Goal: Task Accomplishment & Management: Use online tool/utility

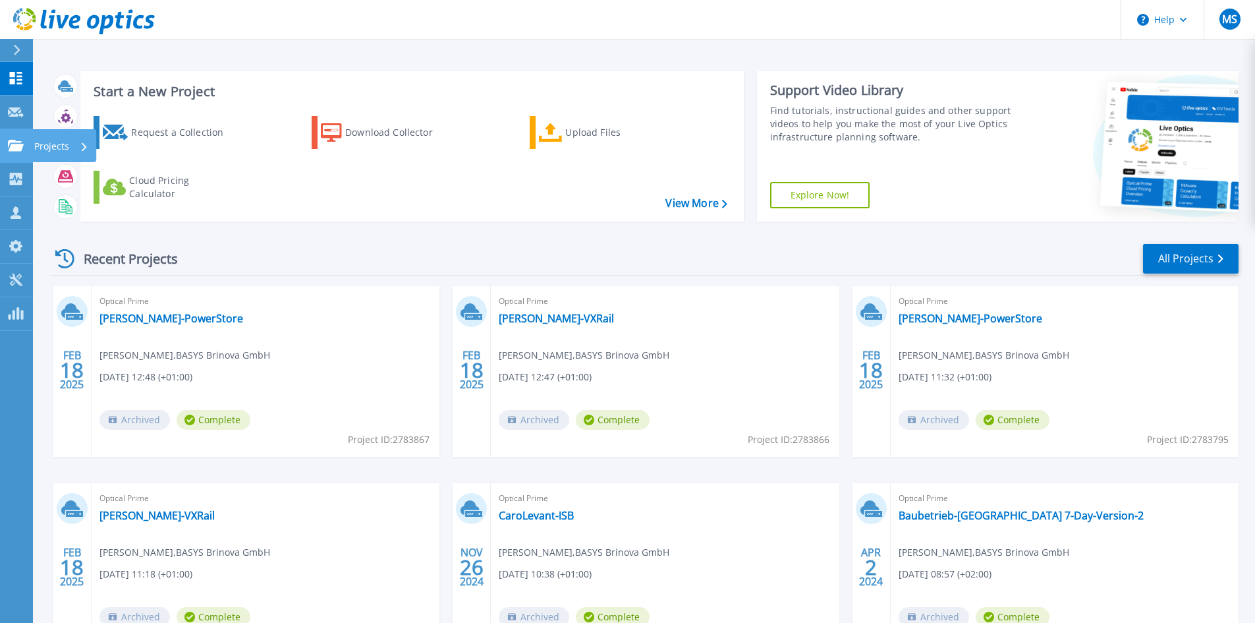
click at [20, 137] on link "Projects Projects" at bounding box center [16, 146] width 33 height 34
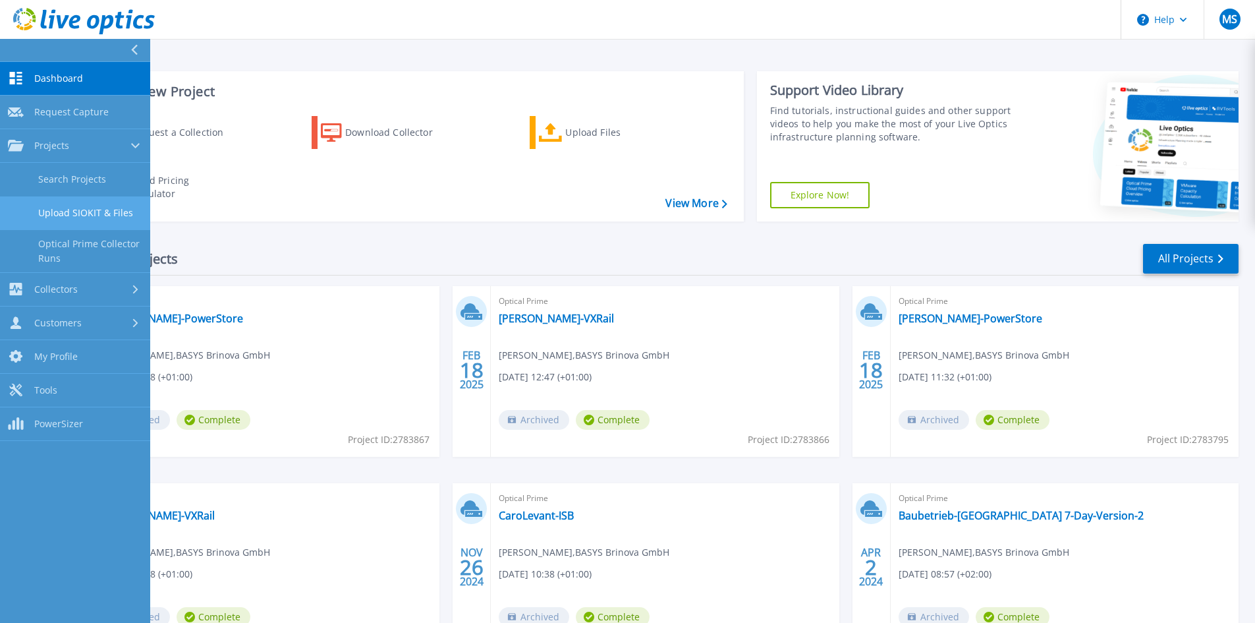
click at [78, 214] on link "Upload SIOKIT & Files" at bounding box center [75, 213] width 150 height 34
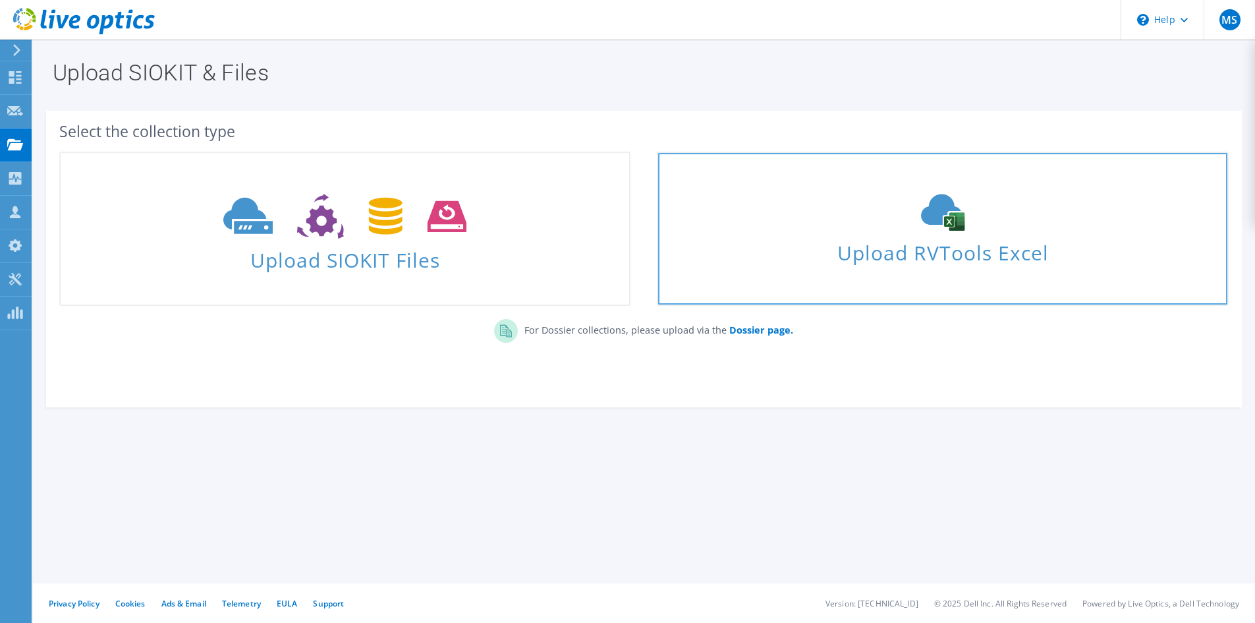
click at [1023, 204] on icon at bounding box center [943, 212] width 198 height 37
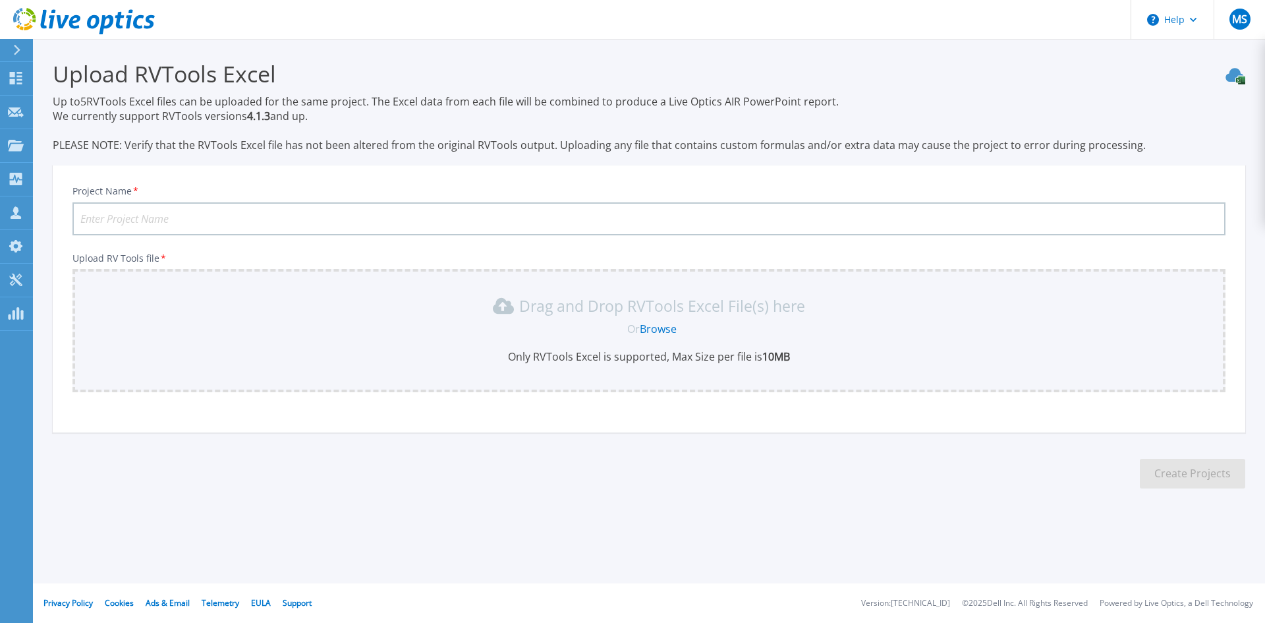
click at [289, 209] on input "Project Name *" at bounding box center [648, 218] width 1153 height 33
type input "[PERSON_NAME]-Oktober2025"
click at [393, 521] on div "Upload RVTools Excel Up to 5 RVTools Excel files can be uploaded for the same p…" at bounding box center [632, 284] width 1265 height 569
click at [655, 330] on link "Browse" at bounding box center [658, 329] width 37 height 14
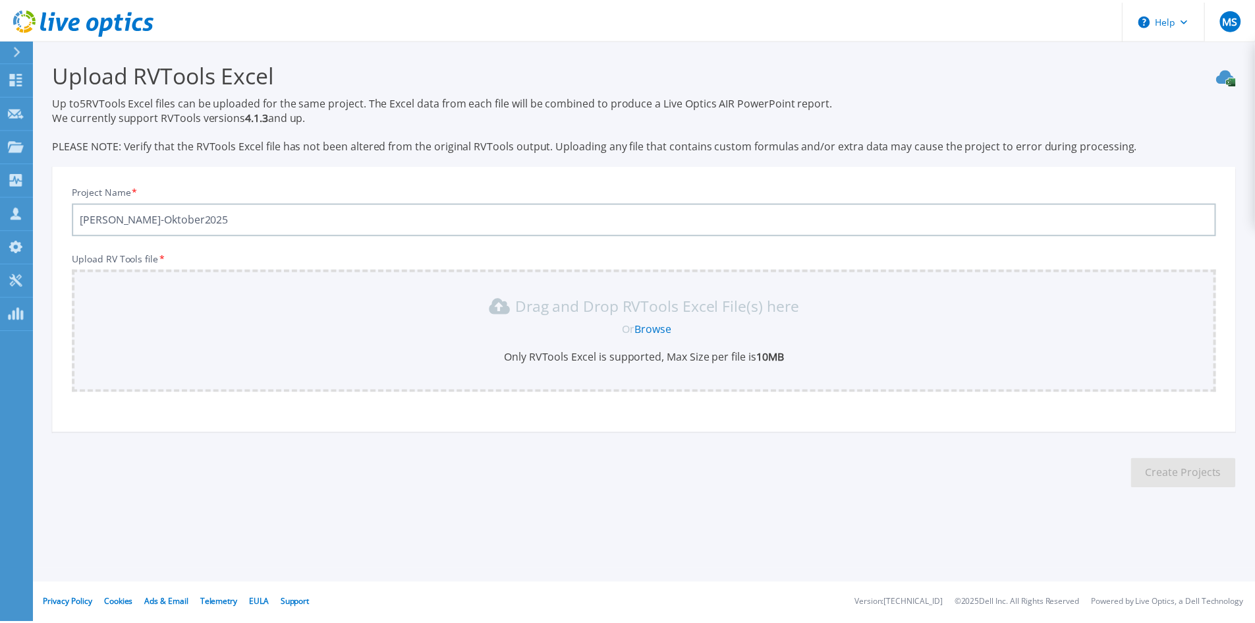
scroll to position [9, 0]
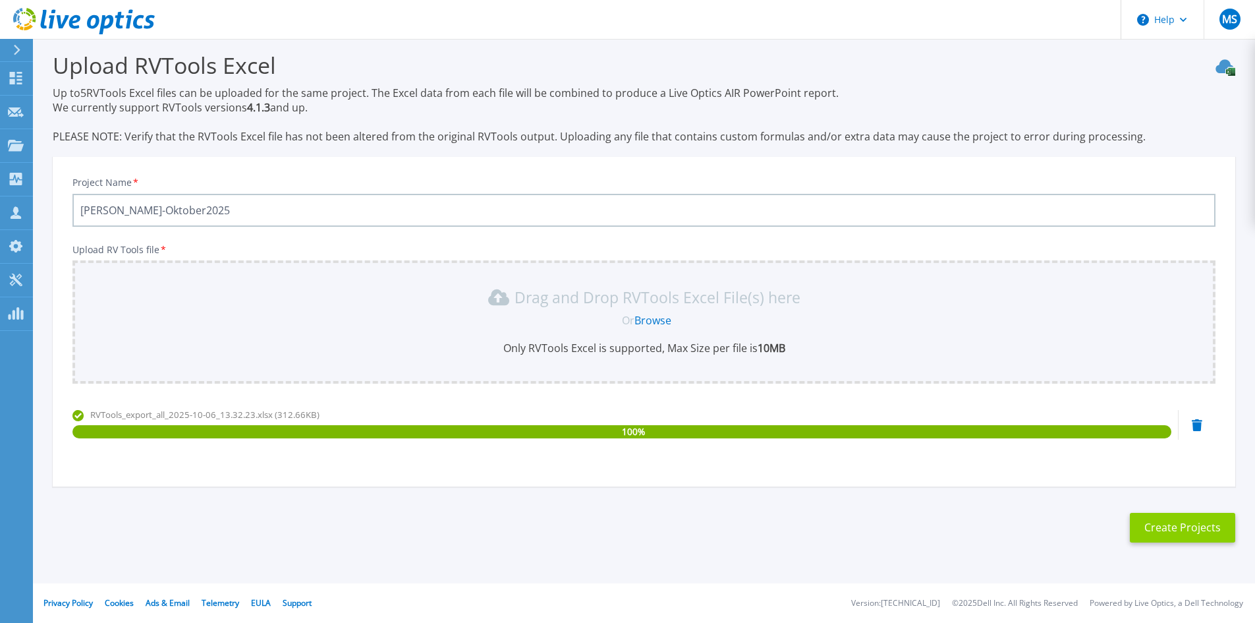
click at [1167, 521] on button "Create Projects" at bounding box center [1182, 528] width 105 height 30
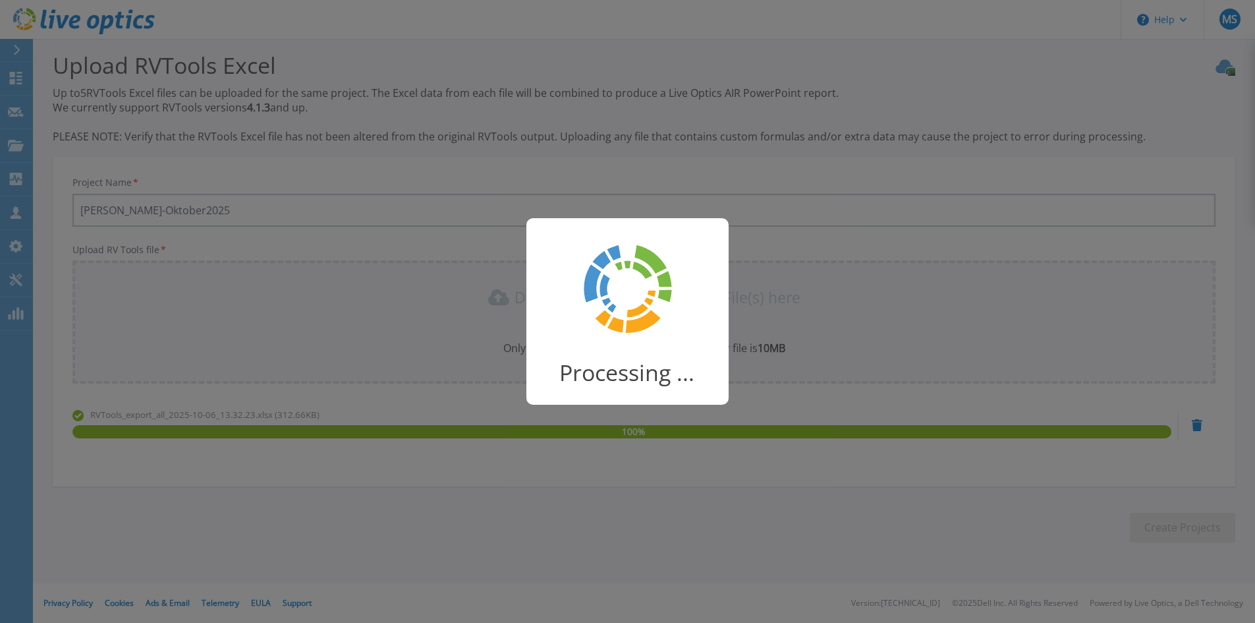
scroll to position [3, 0]
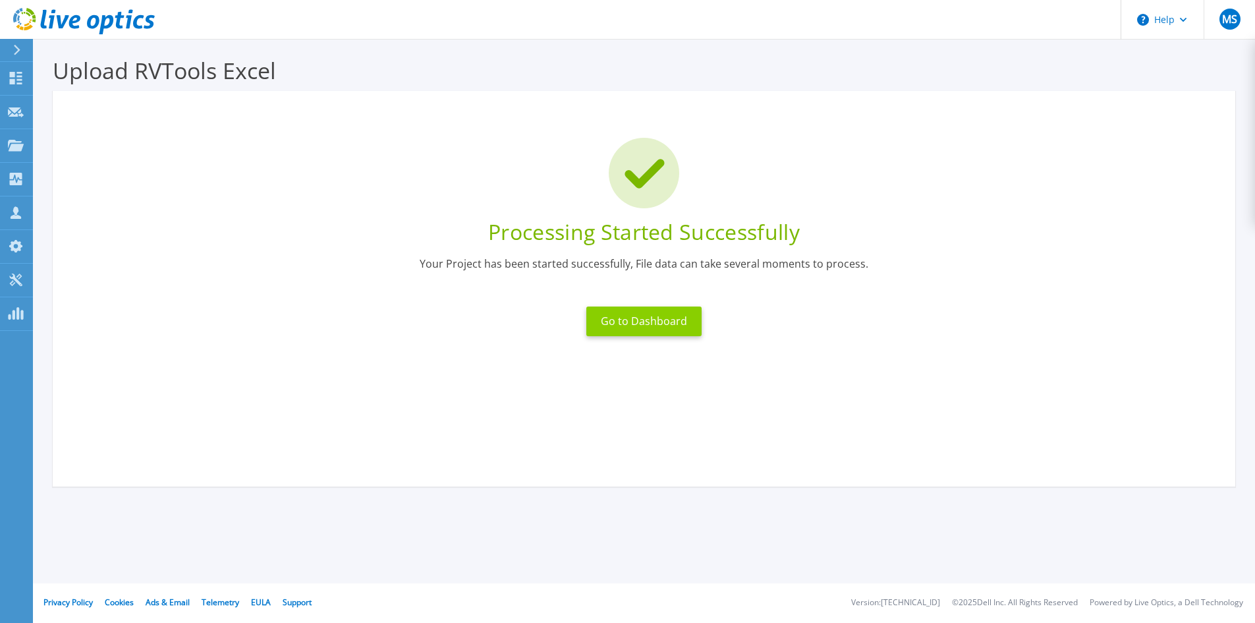
click at [650, 326] on button "Go to Dashboard" at bounding box center [644, 321] width 115 height 30
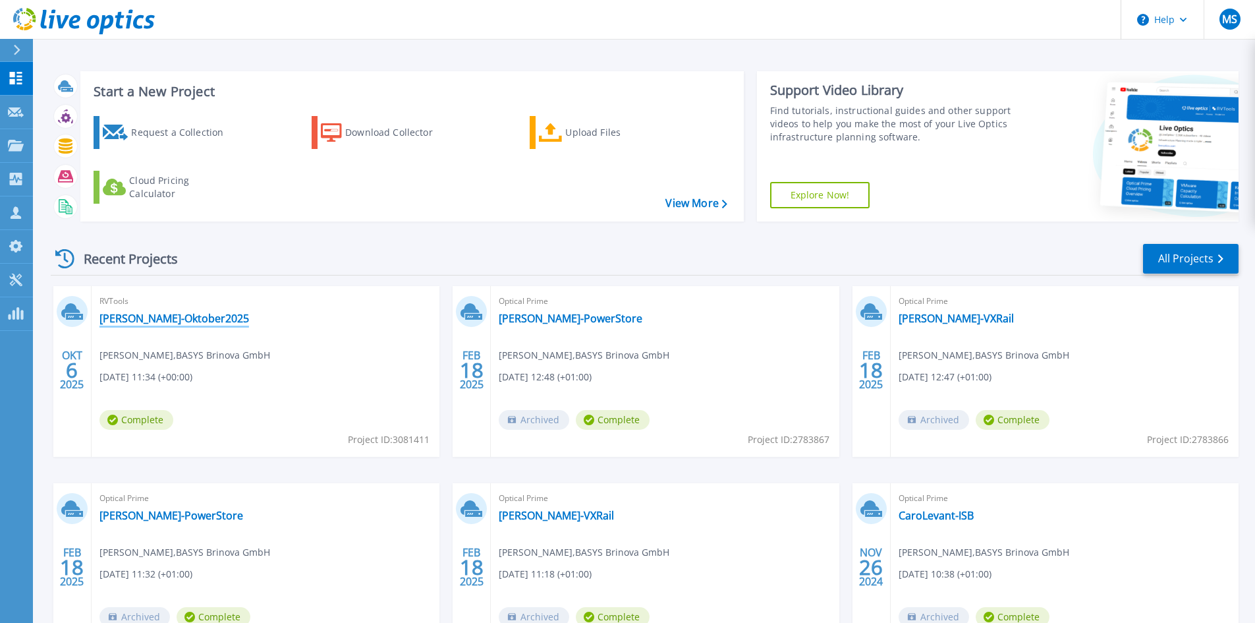
click at [167, 317] on link "Basys-Brinova-Oktober2025" at bounding box center [175, 318] width 150 height 13
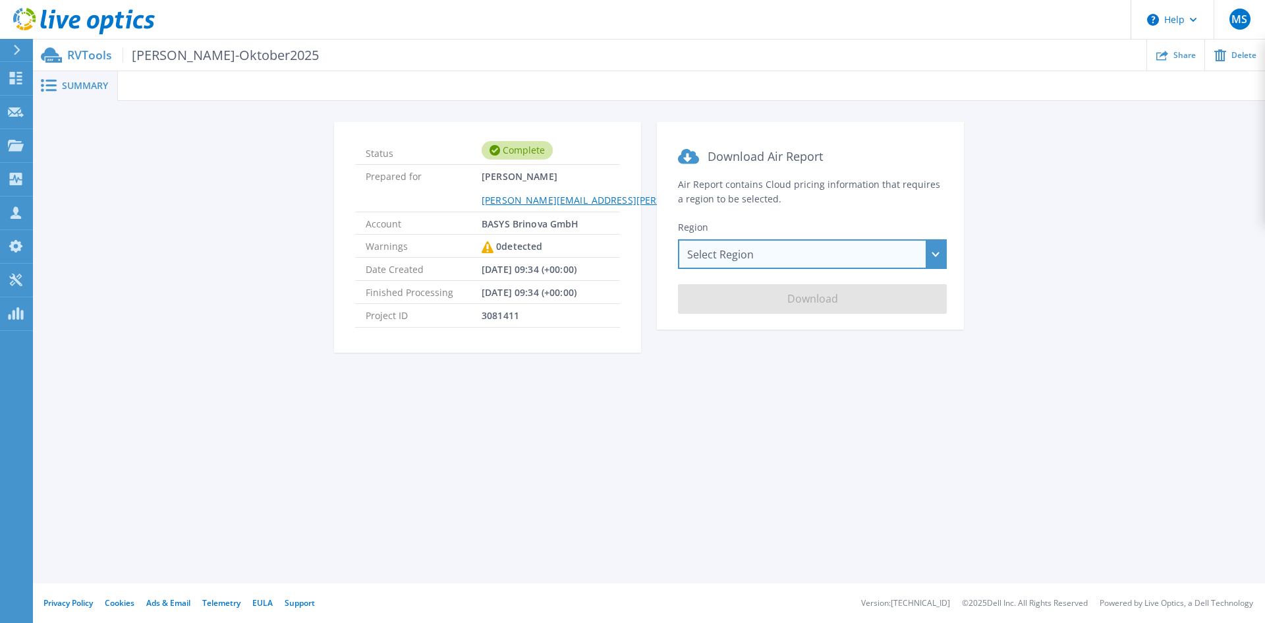
click at [748, 244] on div "Select Region Asia Pacific (Hong Kong) Asia Pacific (Mumbai) Asia Pacific (Seou…" at bounding box center [812, 254] width 269 height 30
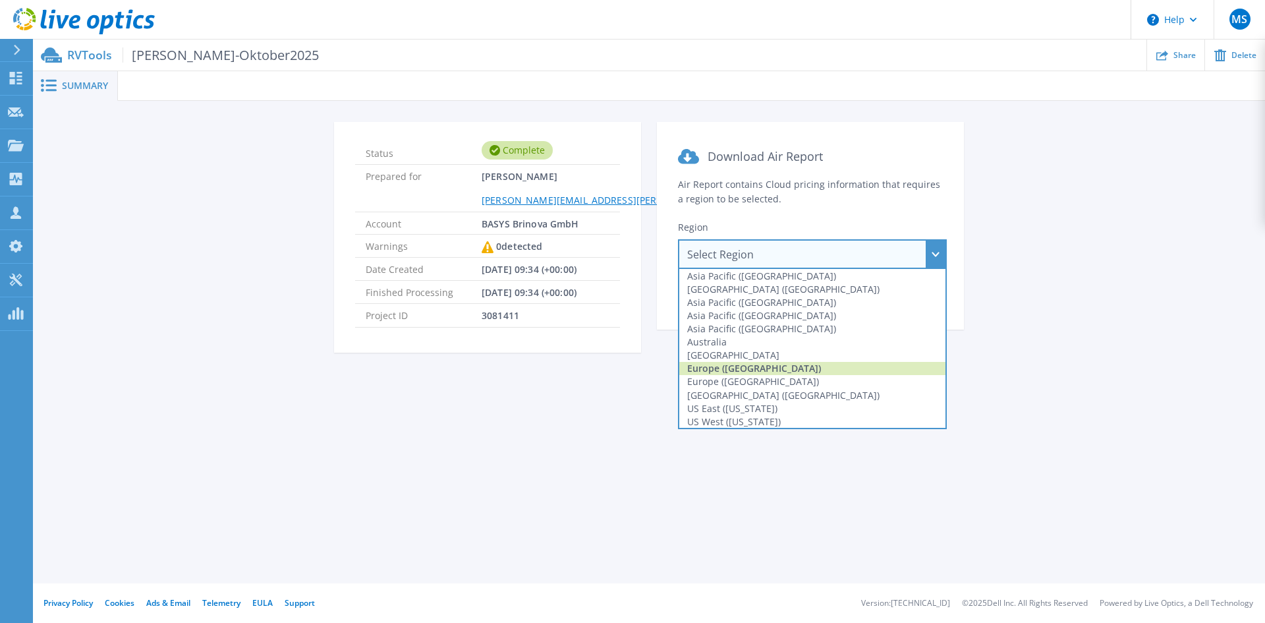
click at [775, 366] on div "Europe (Frankfurt)" at bounding box center [812, 368] width 266 height 13
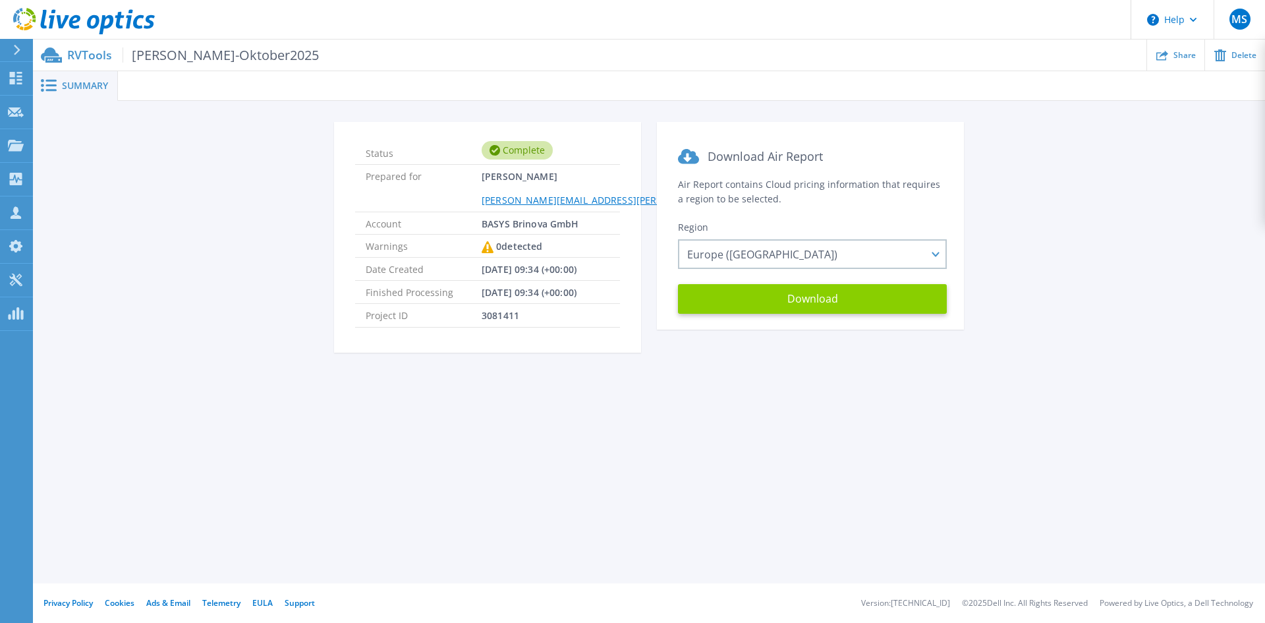
click at [778, 305] on button "Download" at bounding box center [812, 299] width 269 height 30
